Goal: Navigation & Orientation: Find specific page/section

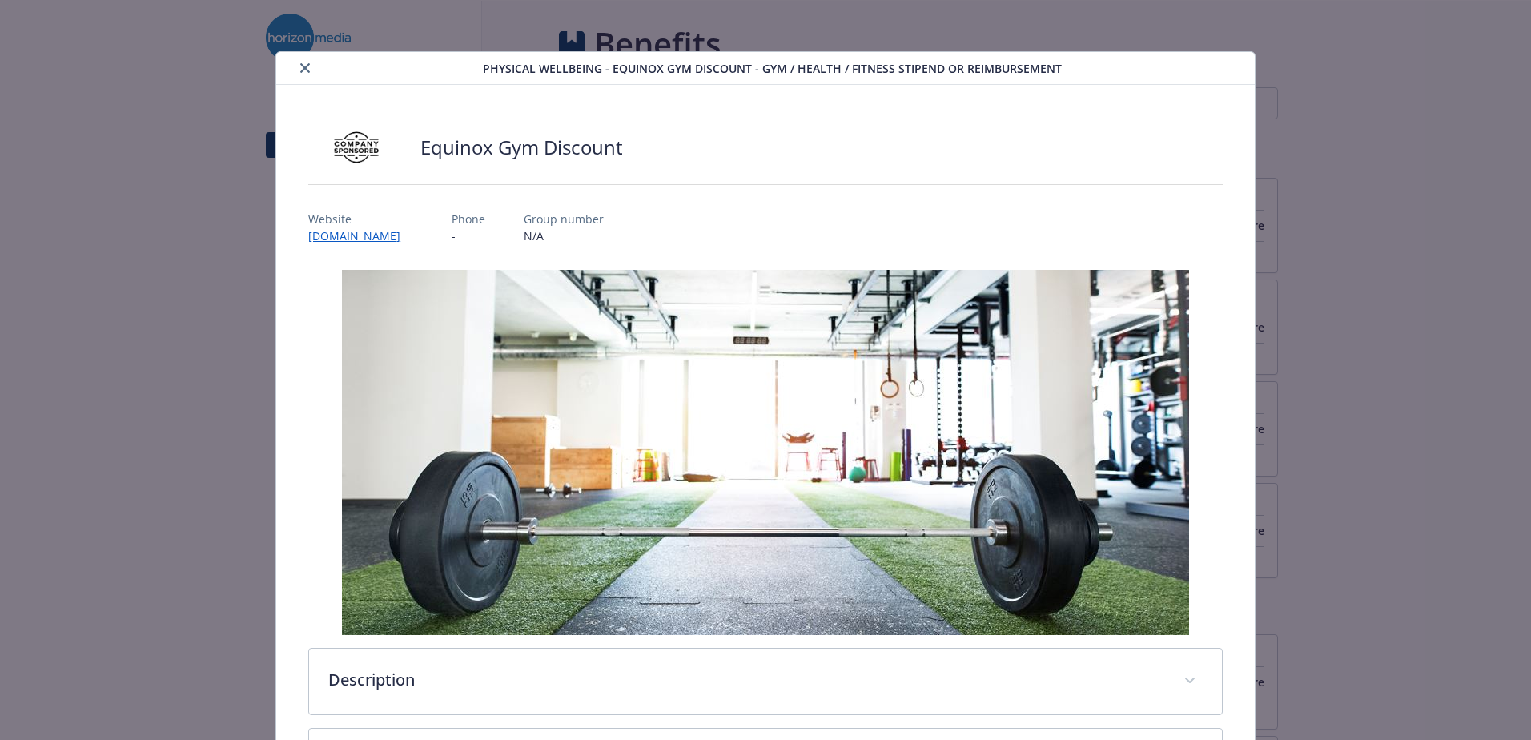
scroll to position [48, 0]
